Goal: Check status: Check status

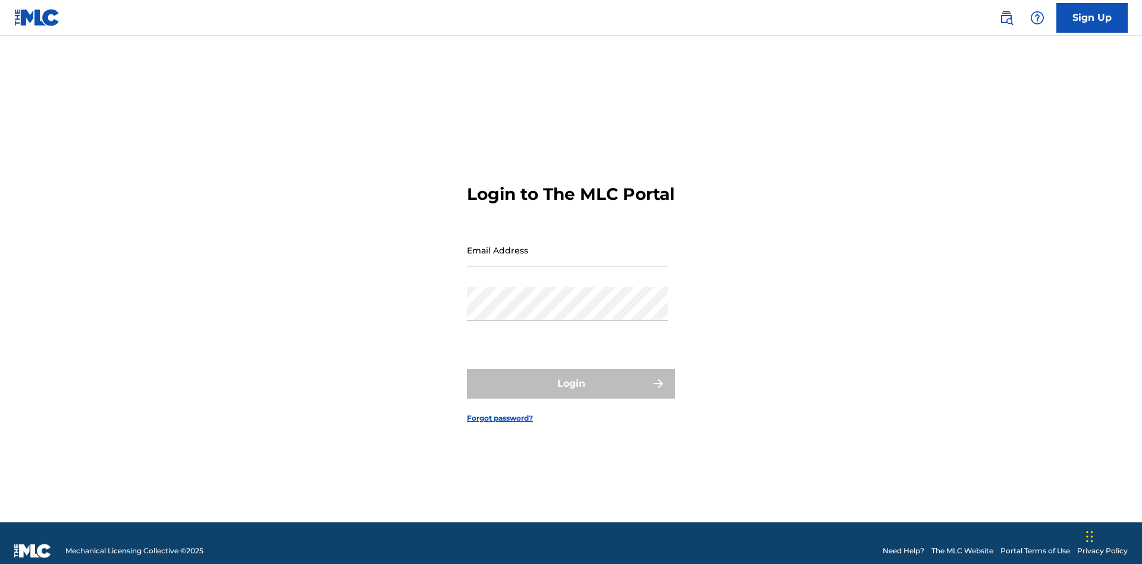
scroll to position [15, 0]
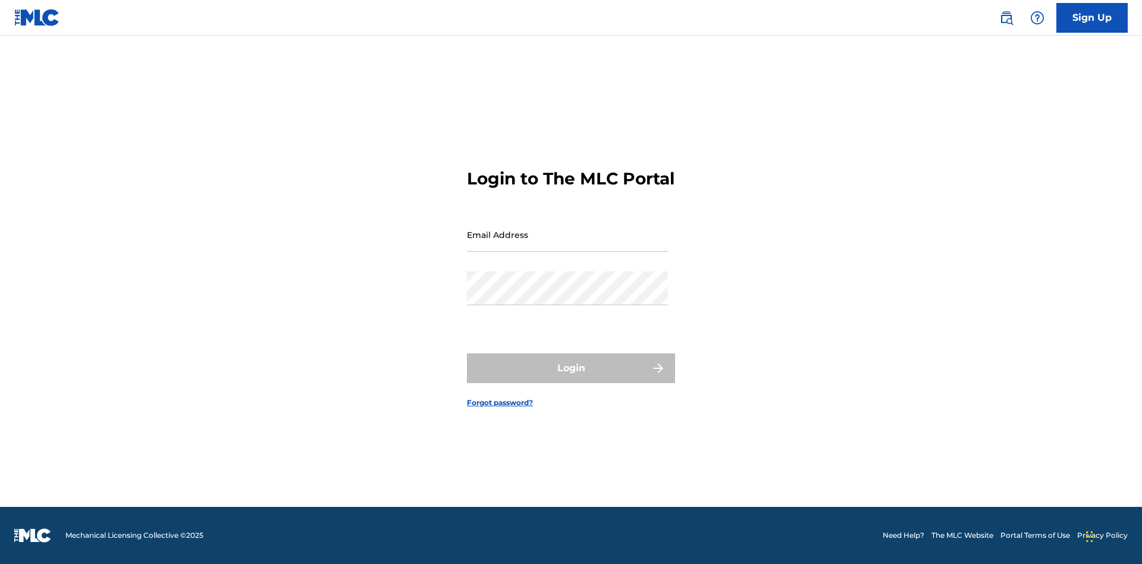
click at [567, 244] on input "Email Address" at bounding box center [567, 235] width 201 height 34
type input "[EMAIL_ADDRESS][DOMAIN_NAME]"
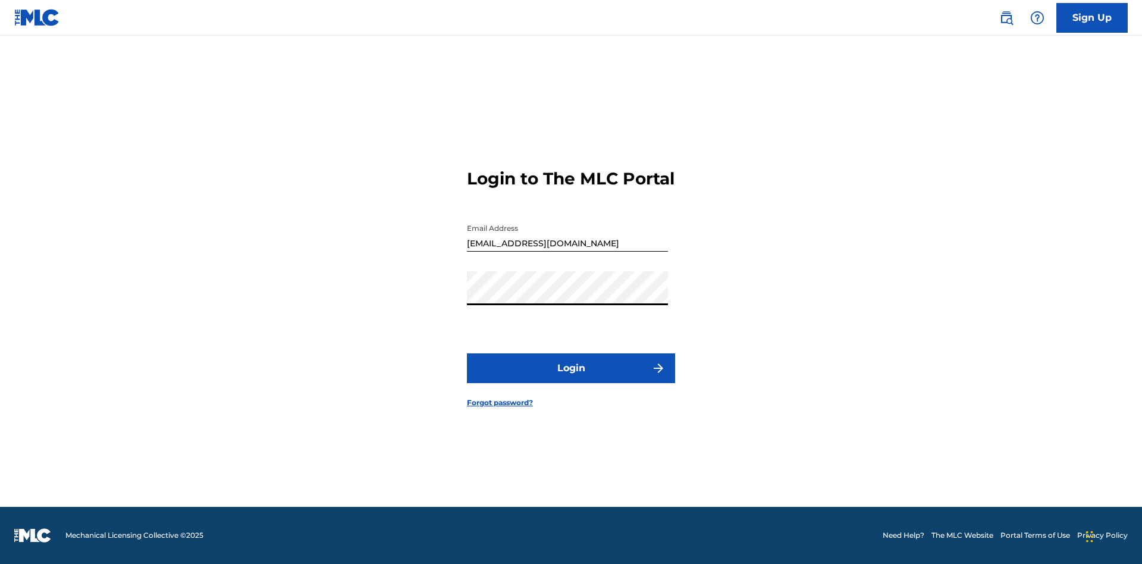
click at [571, 378] on button "Login" at bounding box center [571, 368] width 208 height 30
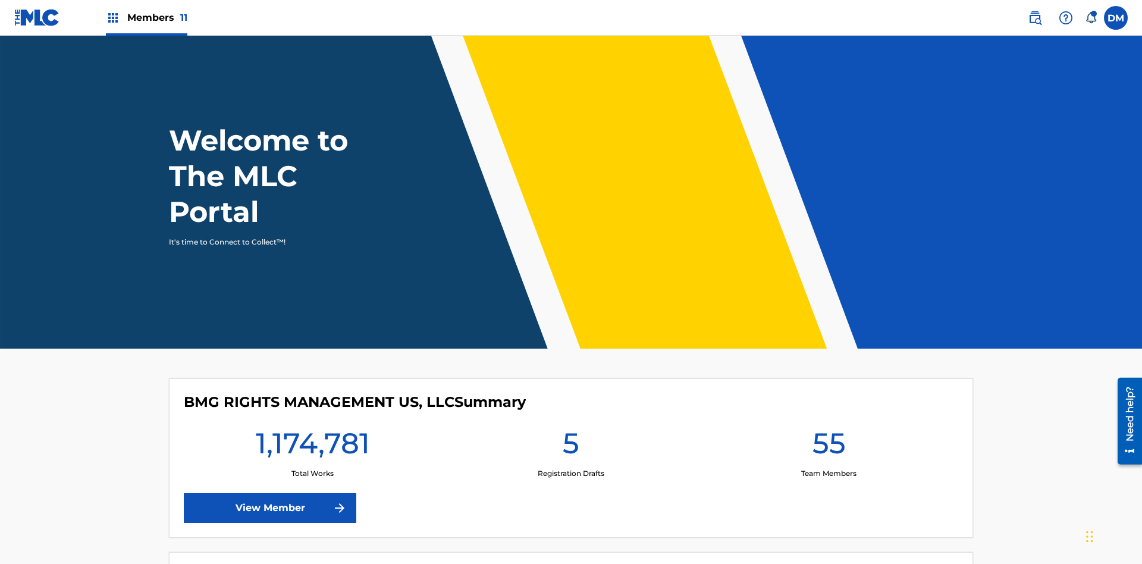
click at [146, 17] on span "Members 11" at bounding box center [157, 18] width 60 height 14
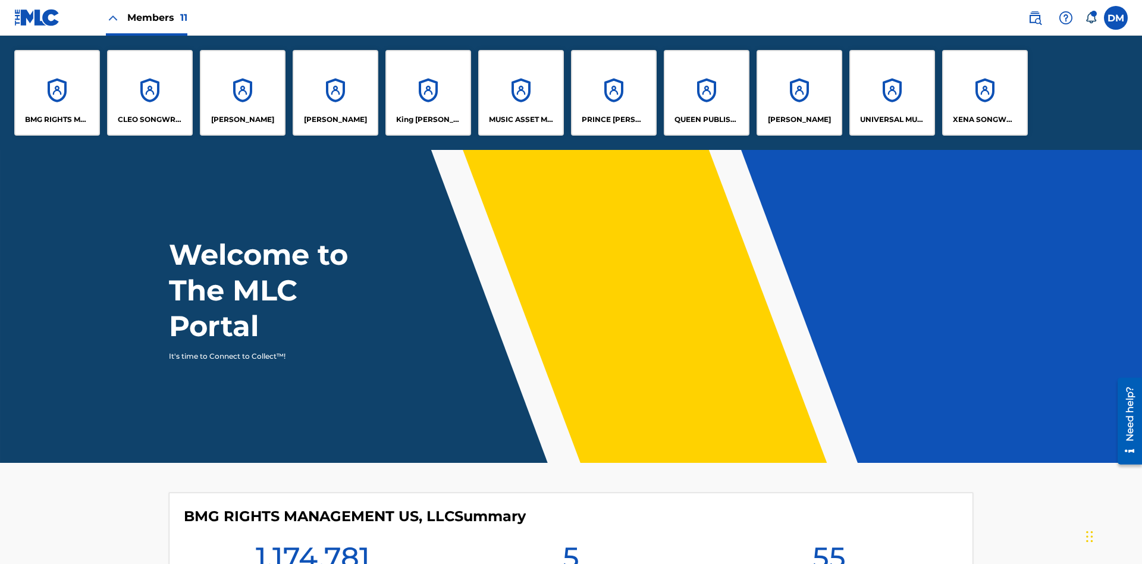
scroll to position [43, 0]
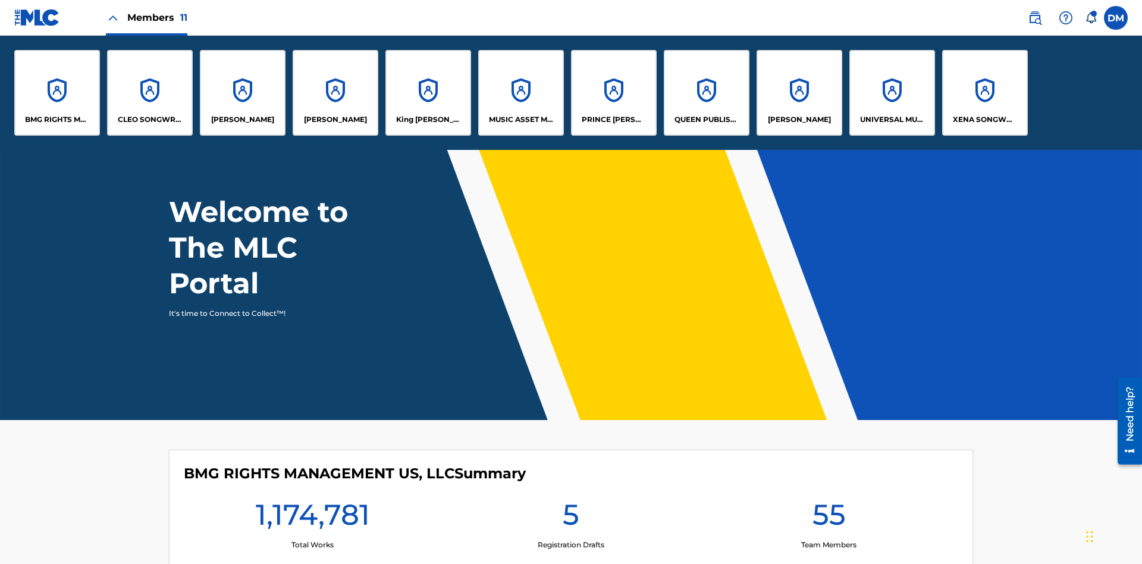
click at [891, 120] on p "UNIVERSAL MUSIC PUB GROUP" at bounding box center [892, 119] width 65 height 11
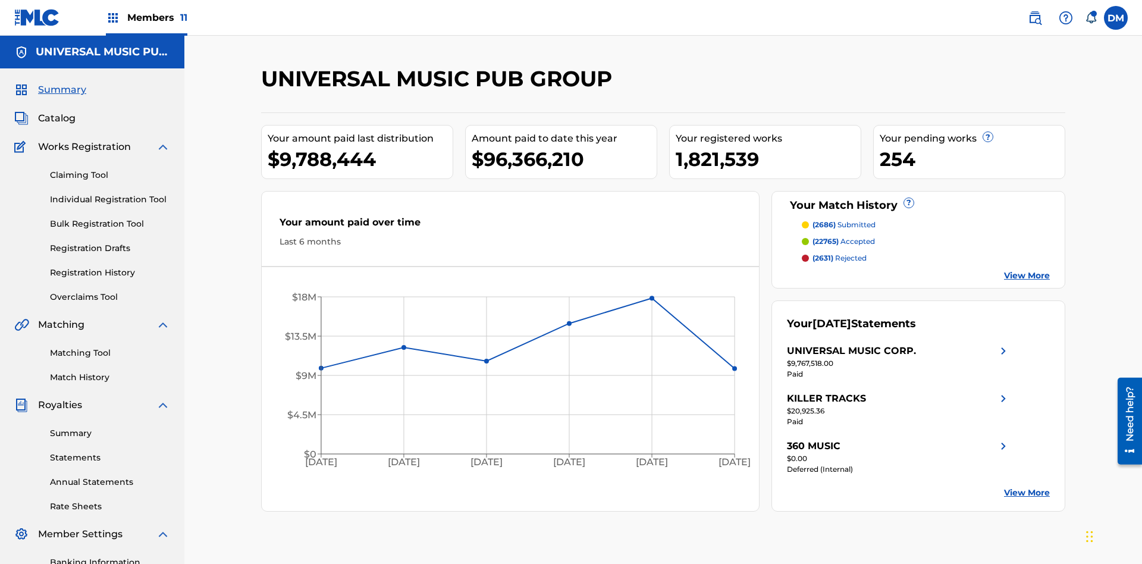
scroll to position [174, 0]
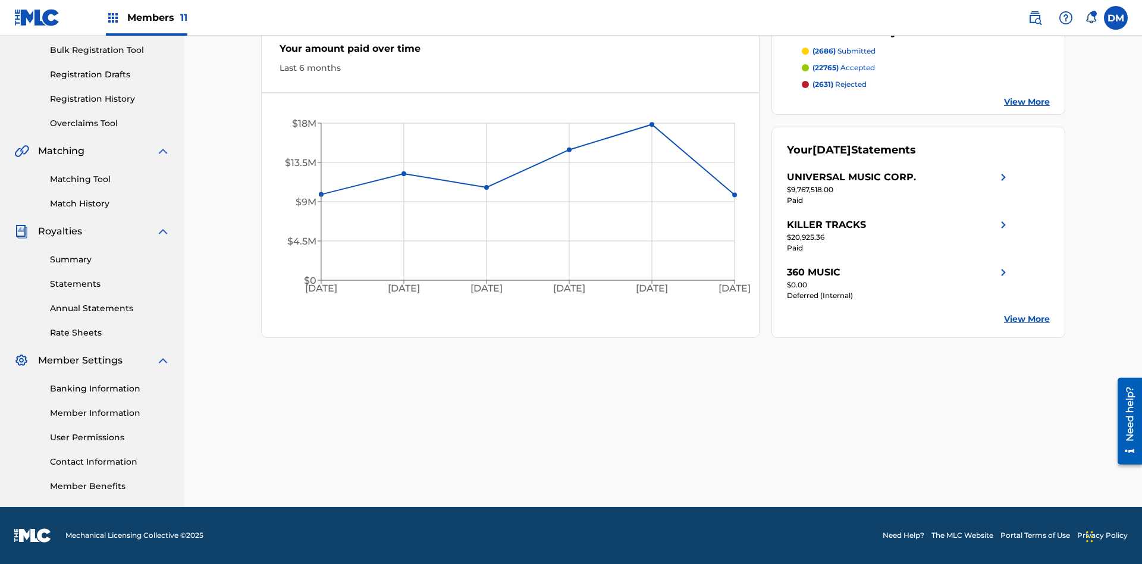
click at [110, 259] on link "Summary" at bounding box center [110, 259] width 120 height 12
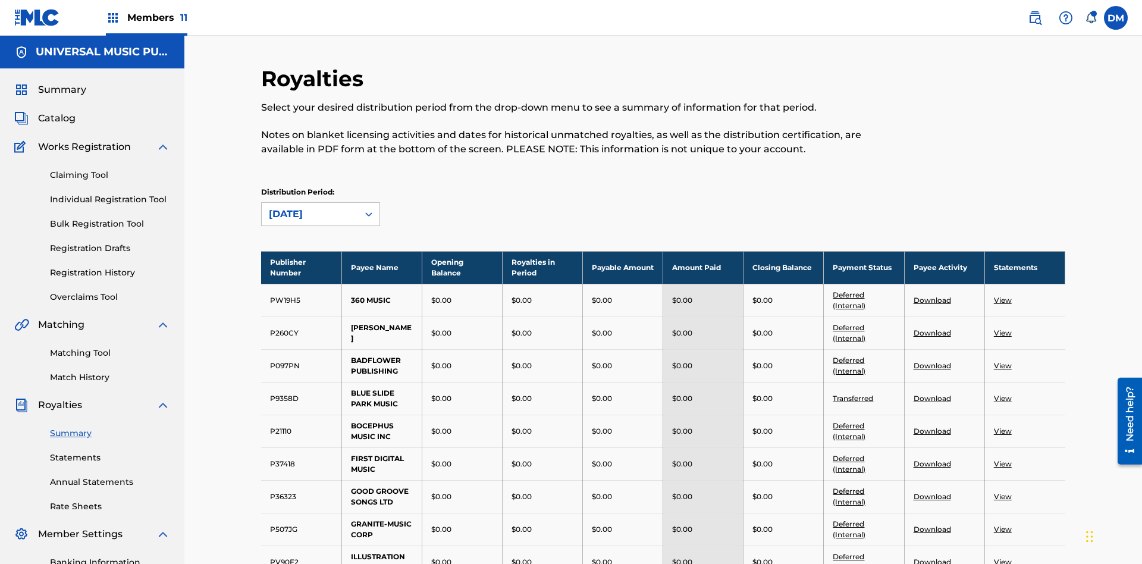
scroll to position [131, 0]
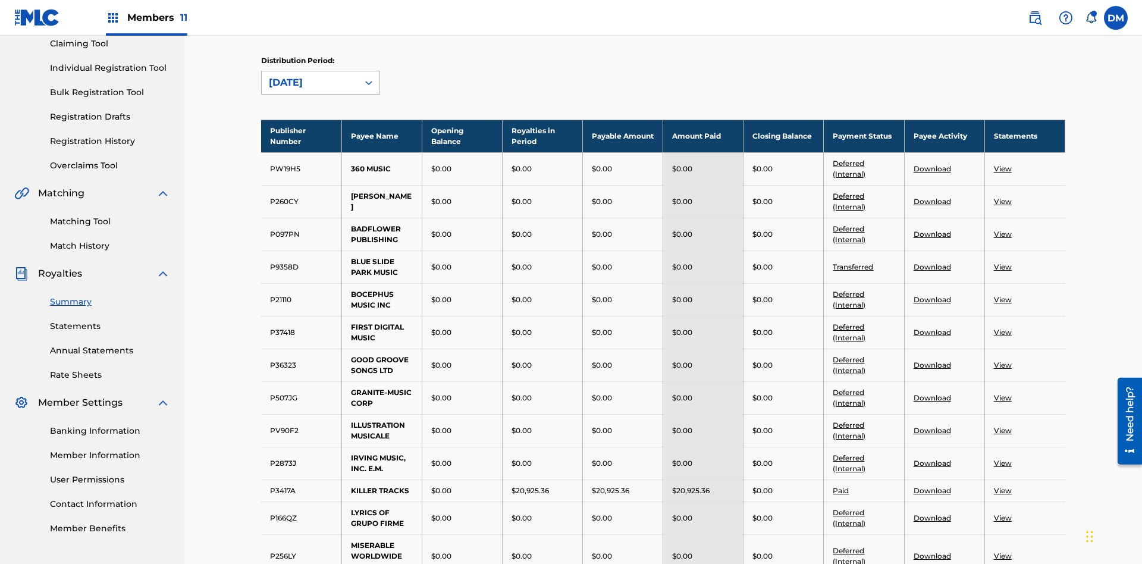
click at [310, 83] on div "[DATE]" at bounding box center [310, 83] width 82 height 14
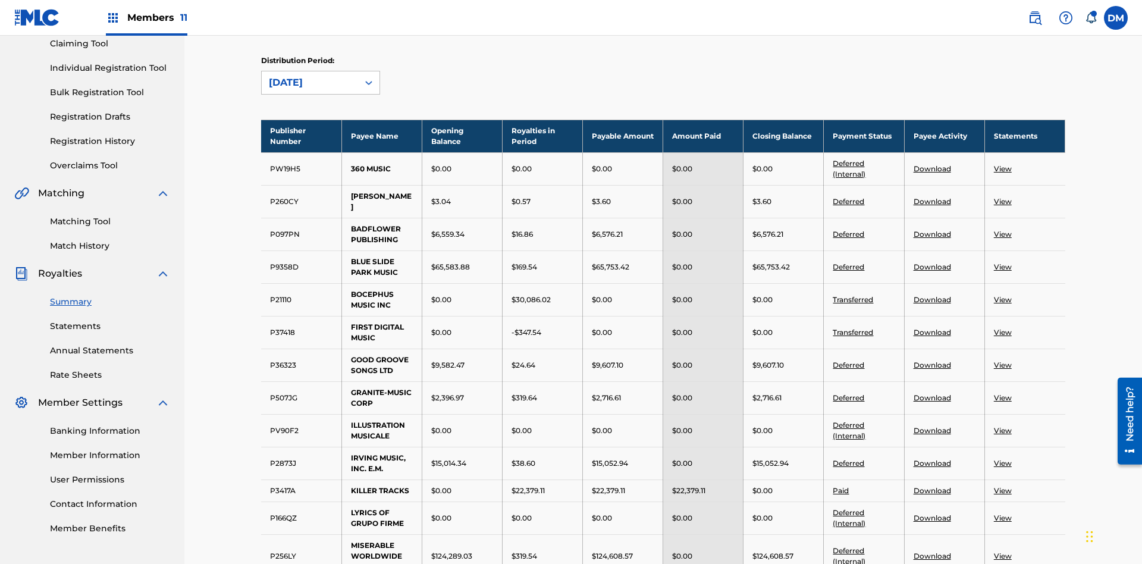
click at [310, 83] on div "[DATE]" at bounding box center [310, 83] width 82 height 14
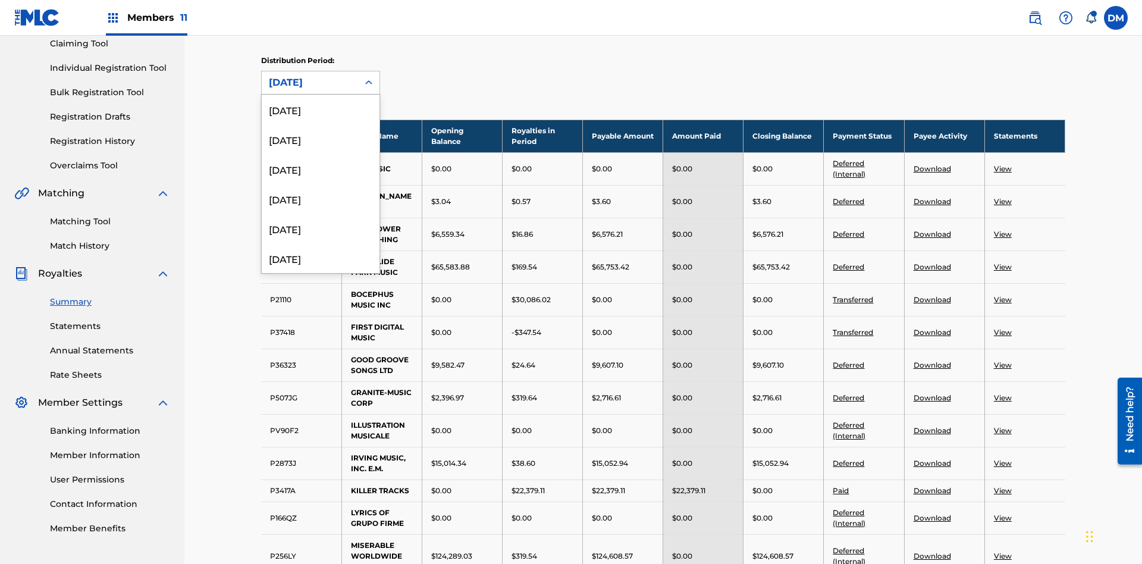
scroll to position [337, 0]
click at [320, 249] on div "[DATE]" at bounding box center [321, 249] width 118 height 30
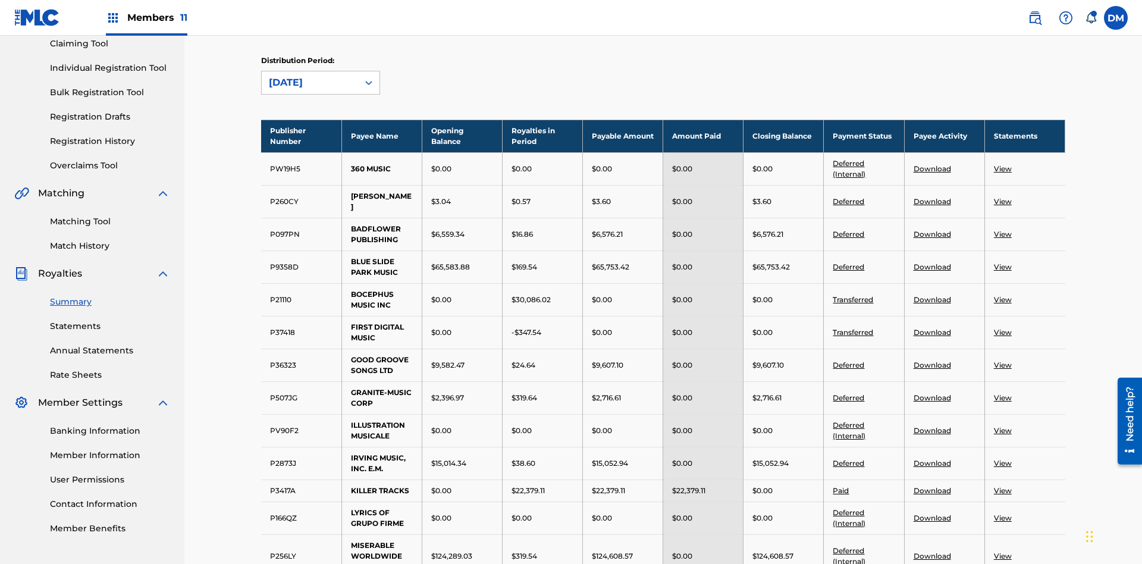
scroll to position [1241, 0]
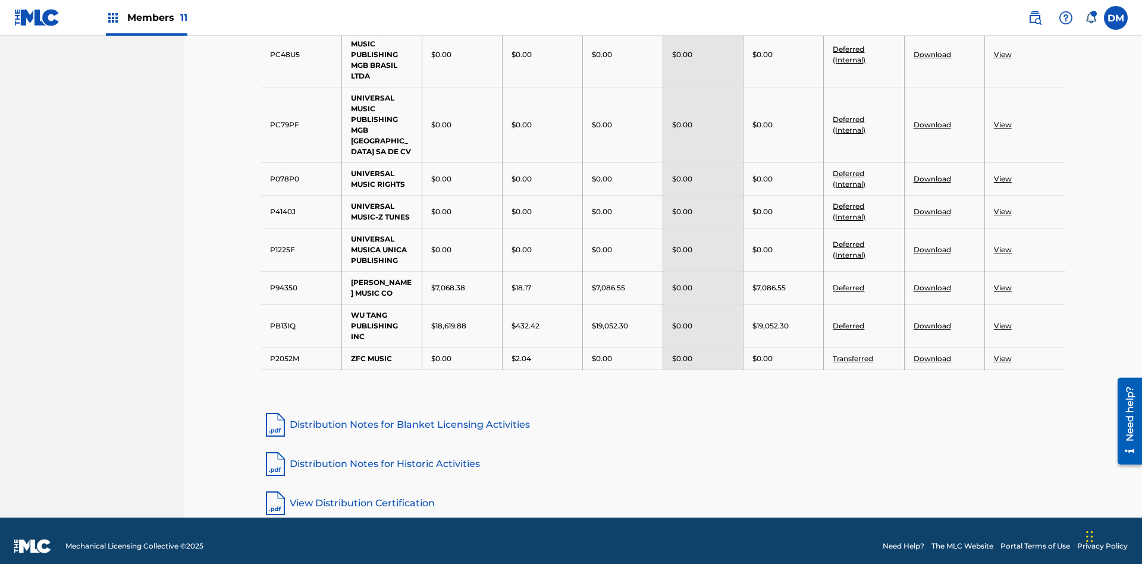
click at [663, 413] on link "Distribution Notes for Blanket Licensing Activities" at bounding box center [663, 424] width 804 height 29
click at [663, 452] on link "Distribution Notes for Historic Activities" at bounding box center [663, 463] width 804 height 29
click at [663, 492] on link "View Distribution Certification" at bounding box center [663, 503] width 804 height 29
click at [320, 174] on div "[DATE]" at bounding box center [321, 159] width 118 height 30
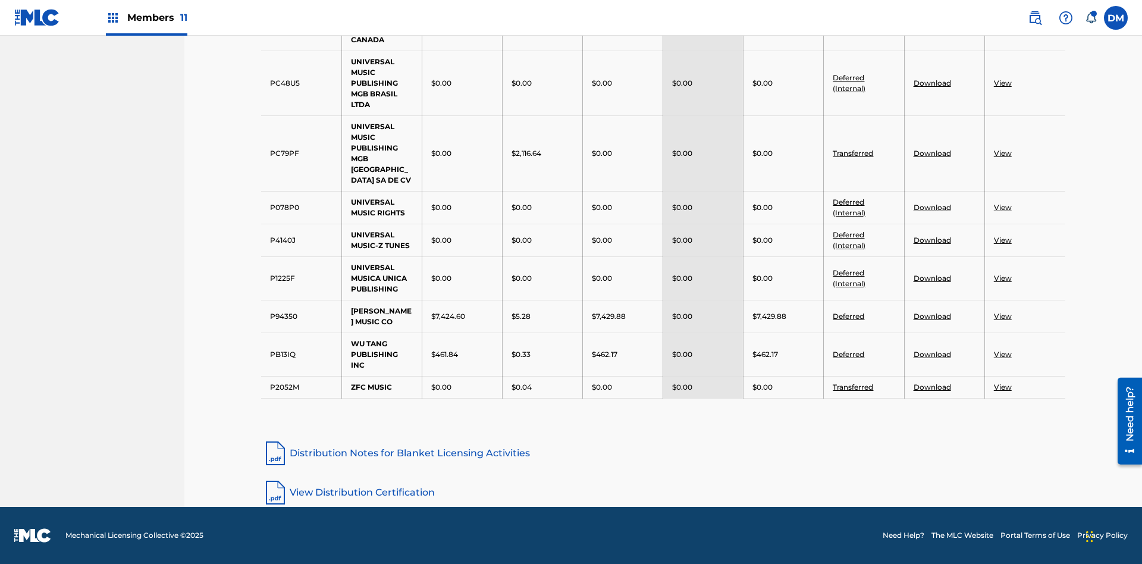
scroll to position [213, 0]
